Goal: Find specific page/section: Find specific page/section

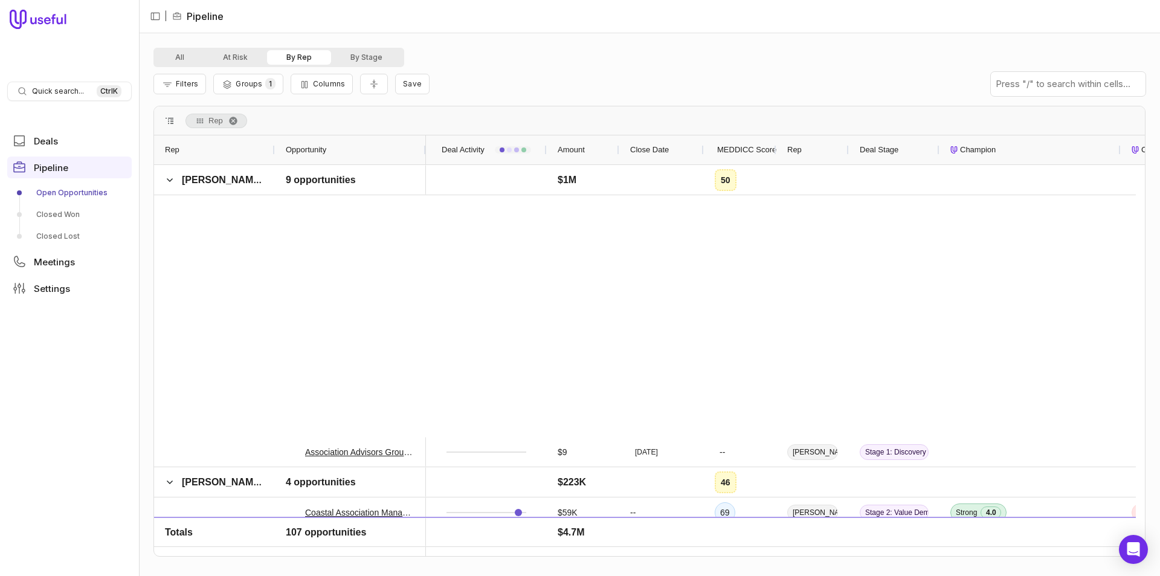
scroll to position [544, 0]
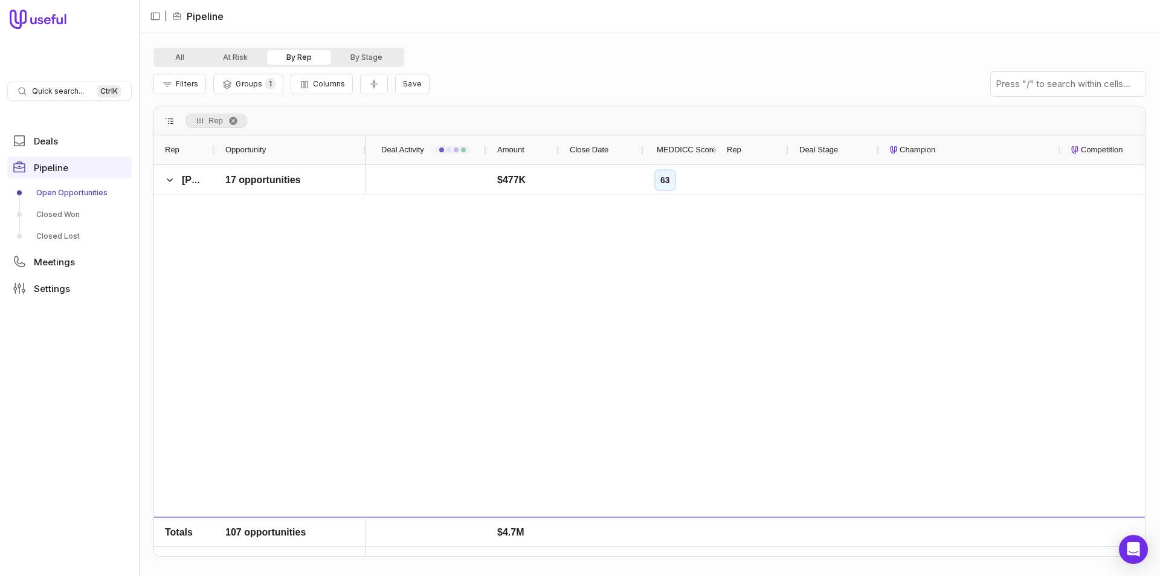
scroll to position [1884, 0]
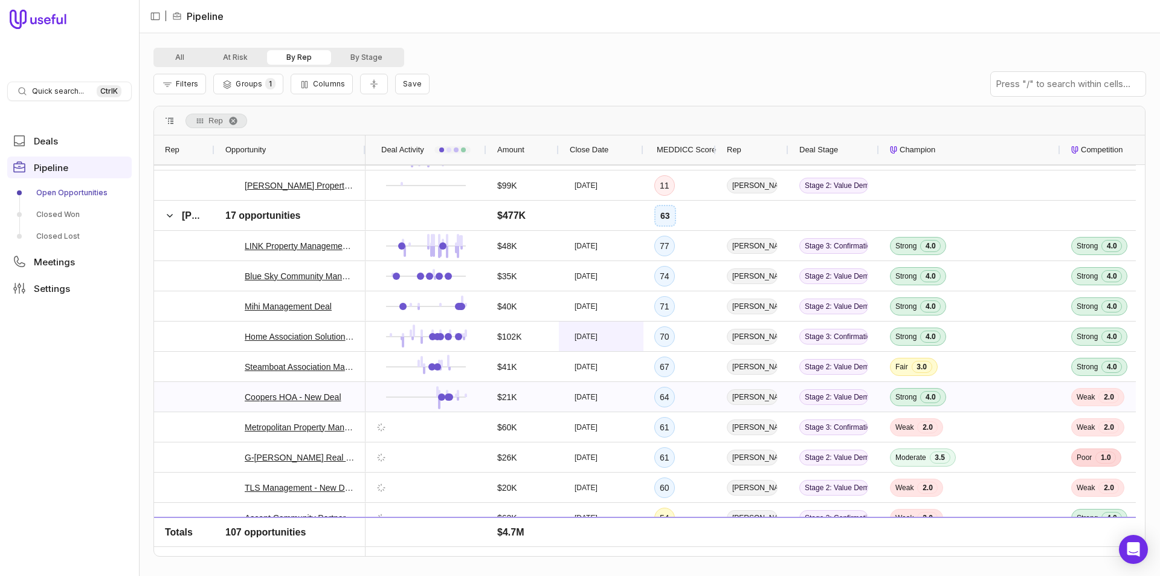
scroll to position [1994, 0]
